Goal: Task Accomplishment & Management: Complete application form

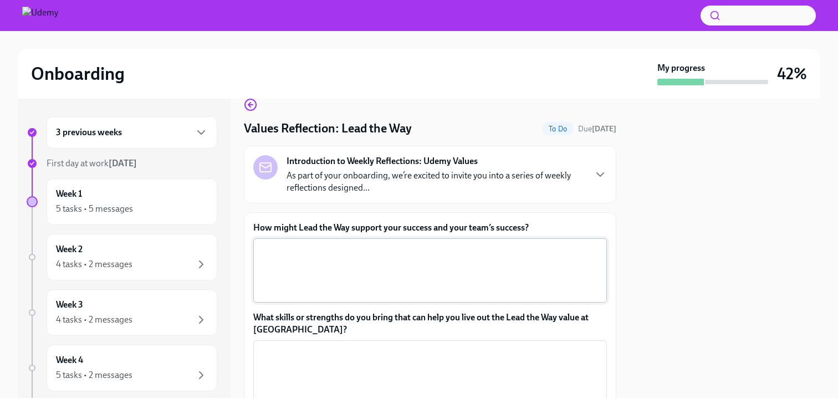
scroll to position [19, 0]
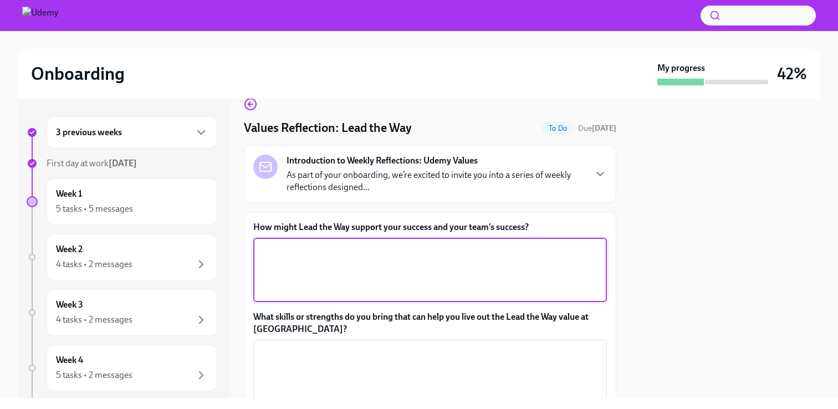
click at [432, 272] on textarea "How might Lead the Way support your success and your team’s success?" at bounding box center [430, 269] width 340 height 53
type textarea "I"
click at [558, 245] on textarea "Identifying opportunities to improve processes, inefficiencies, and" at bounding box center [430, 269] width 340 height 53
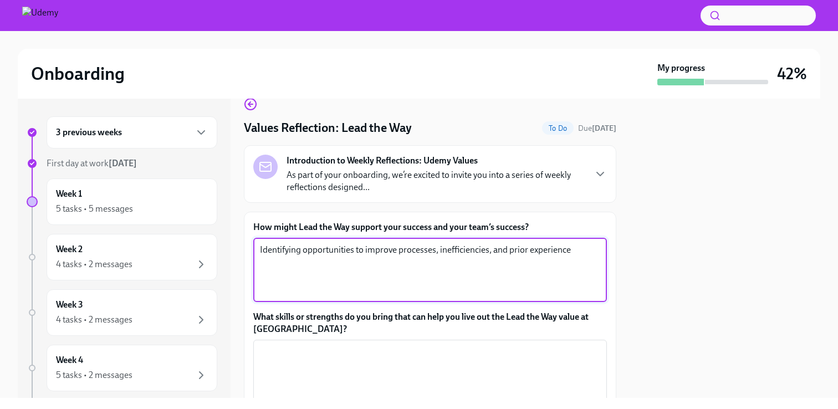
drag, startPoint x: 578, startPoint y: 251, endPoint x: 435, endPoint y: 255, distance: 143.5
click at [435, 255] on textarea "Identifying opportunities to improve processes, inefficiencies, and prior exper…" at bounding box center [430, 269] width 340 height 53
click at [527, 250] on textarea "Identifying opportunities to improve processes and inefficiencies" at bounding box center [430, 269] width 340 height 53
drag, startPoint x: 507, startPoint y: 250, endPoint x: 258, endPoint y: 248, distance: 249.3
click at [256, 248] on div "Identifying opportunities to improve processes and inefficiencies allows me and…" at bounding box center [429, 270] width 353 height 64
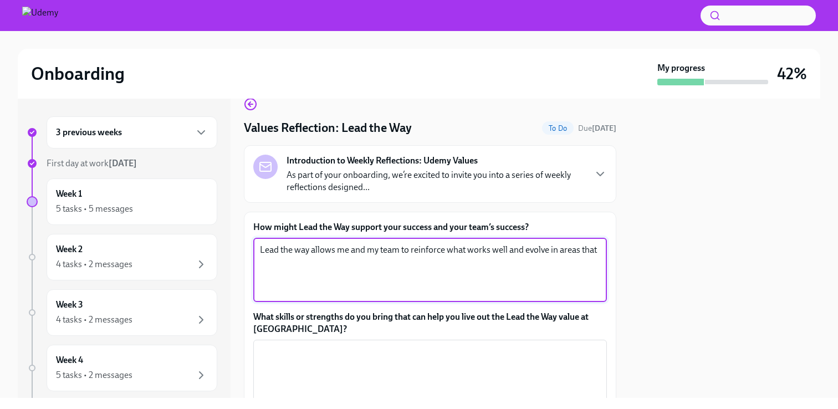
click at [597, 251] on textarea "Lead the way allows me and my team to reinforce what works well and evolve in a…" at bounding box center [430, 269] width 340 height 53
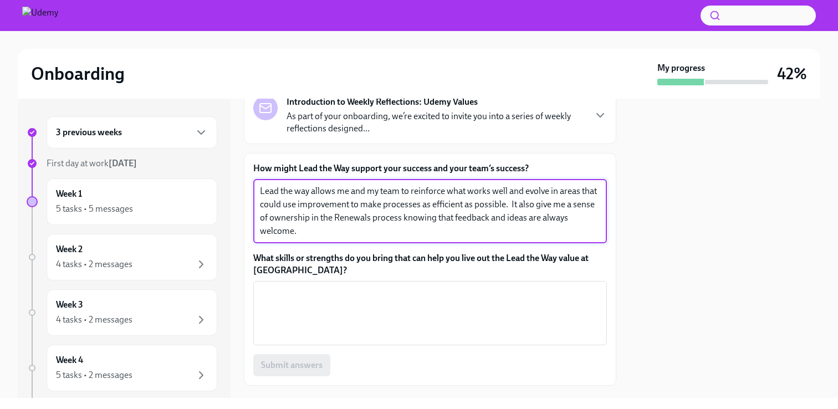
scroll to position [101, 0]
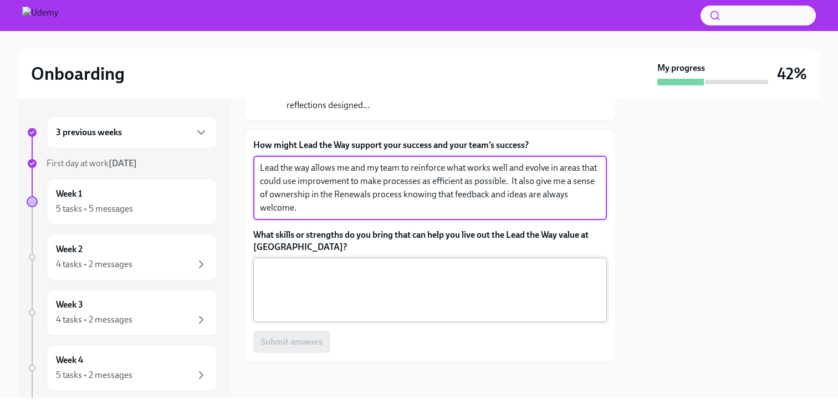
type textarea "Lead the way allows me and my team to reinforce what works well and evolve in a…"
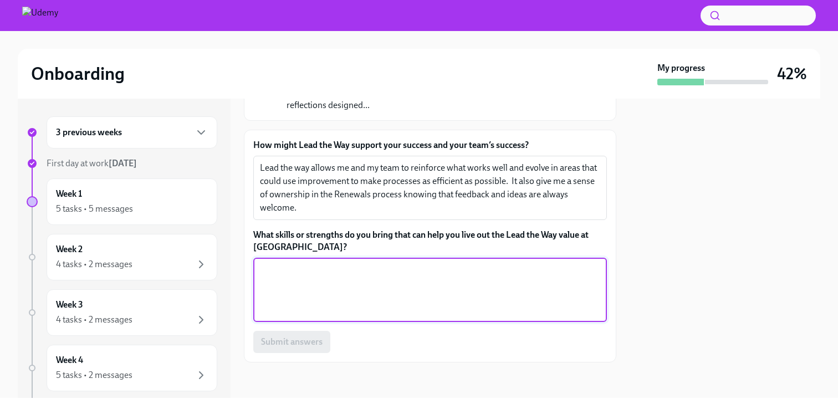
drag, startPoint x: 499, startPoint y: 270, endPoint x: 517, endPoint y: 269, distance: 18.4
click at [499, 270] on textarea "What skills or strengths do you bring that can help you live out the Lead the W…" at bounding box center [430, 289] width 340 height 53
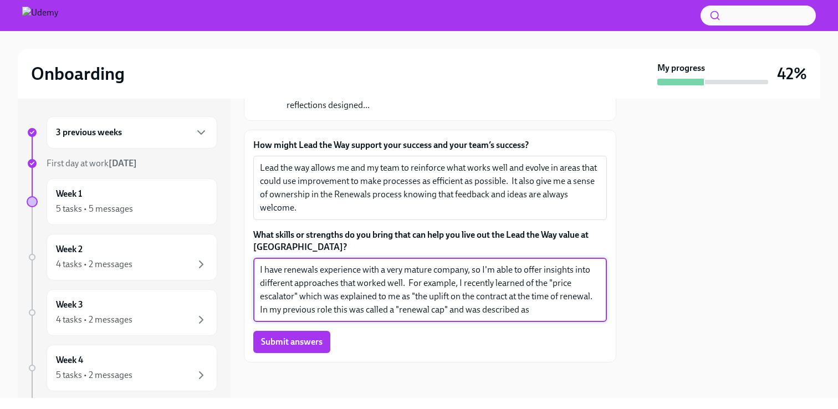
drag, startPoint x: 413, startPoint y: 296, endPoint x: 432, endPoint y: 296, distance: 18.8
click at [414, 296] on textarea "I have renewals experience with a very mature company, so I'm able to offer ins…" at bounding box center [430, 289] width 340 height 53
click at [542, 311] on textarea "I have renewals experience with a very mature company, so I'm able to offer ins…" at bounding box center [430, 289] width 340 height 53
click at [588, 299] on textarea "I have renewals experience with a very mature company, so I'm able to offer ins…" at bounding box center [430, 289] width 340 height 53
click at [540, 309] on textarea "I have renewals experience with a very mature company, so I'm able to offer ins…" at bounding box center [430, 289] width 340 height 53
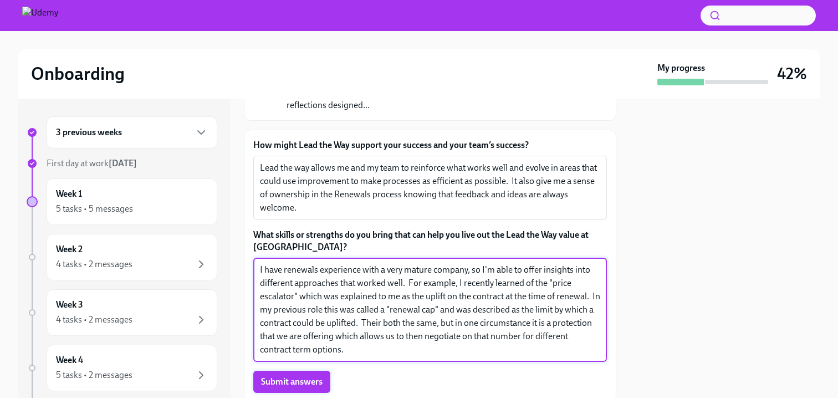
type textarea "I have renewals experience with a very mature company, so I'm able to offer ins…"
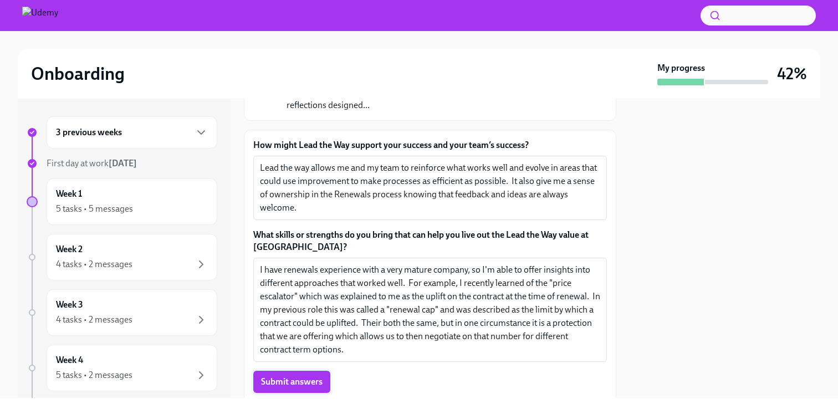
click at [310, 381] on span "Submit answers" at bounding box center [291, 381] width 61 height 11
